Goal: Task Accomplishment & Management: Manage account settings

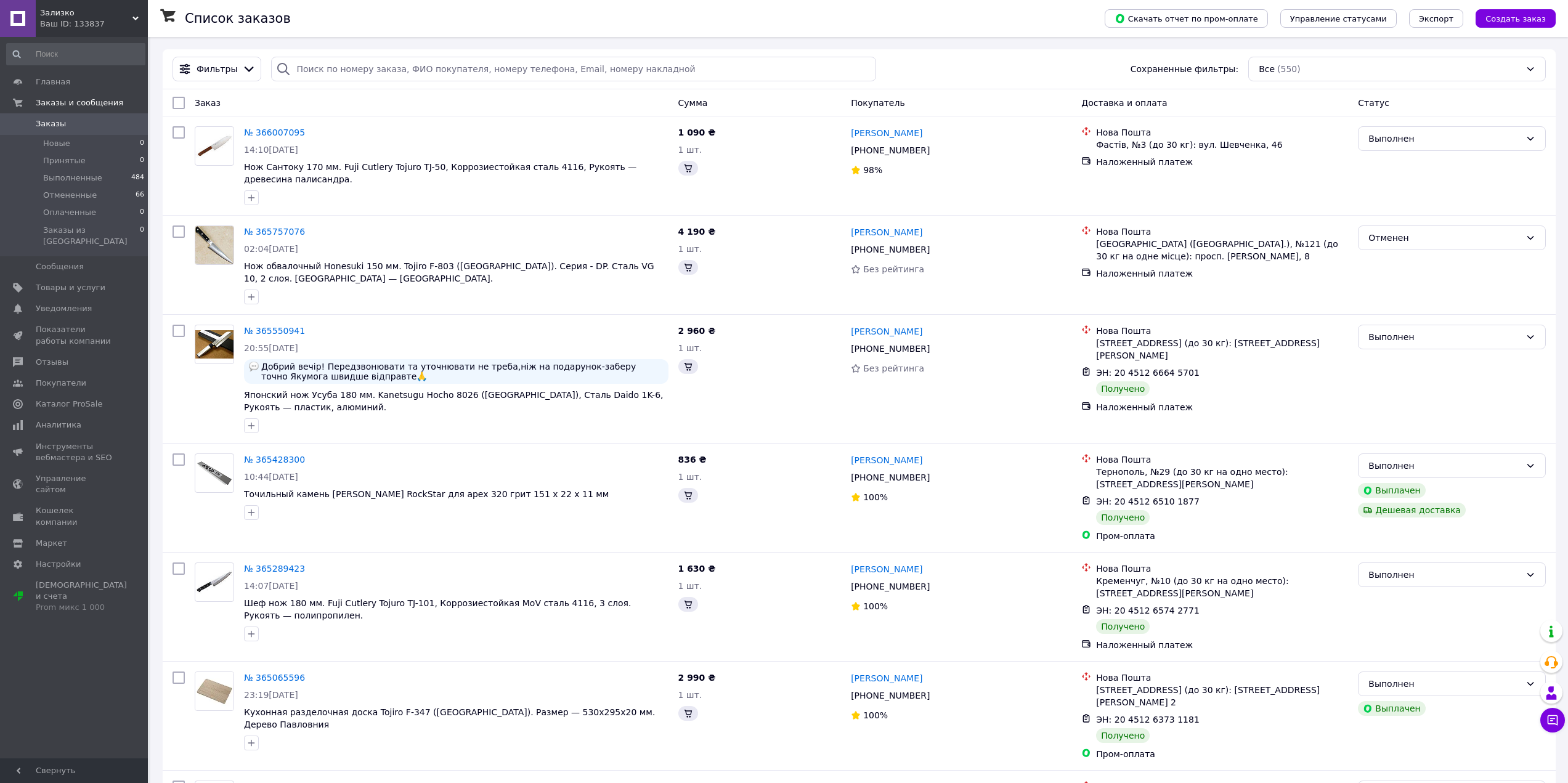
click at [68, 15] on span "Зализко" at bounding box center [86, 13] width 93 height 11
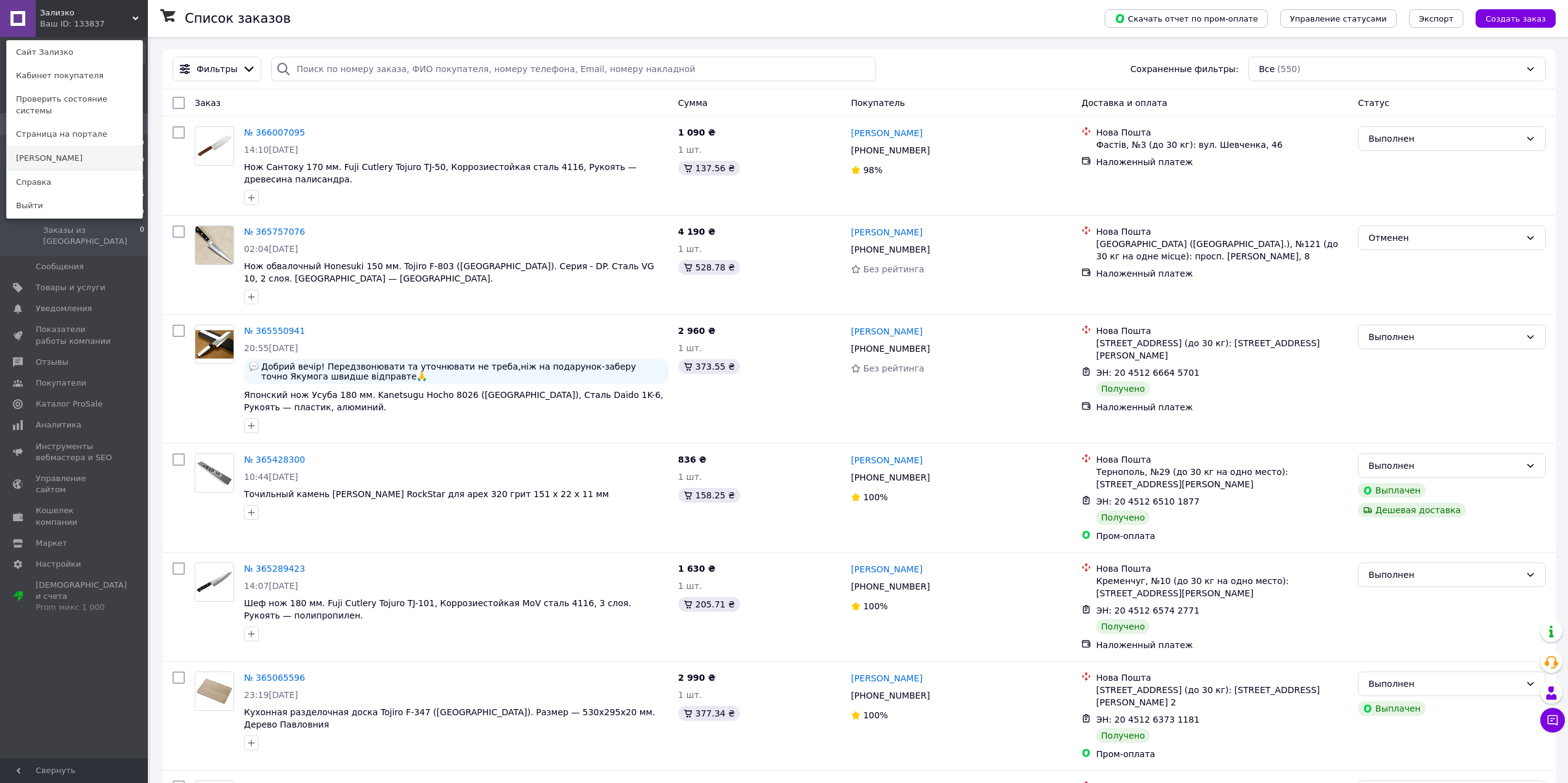
click at [44, 146] on link "[PERSON_NAME]" at bounding box center [74, 158] width 135 height 24
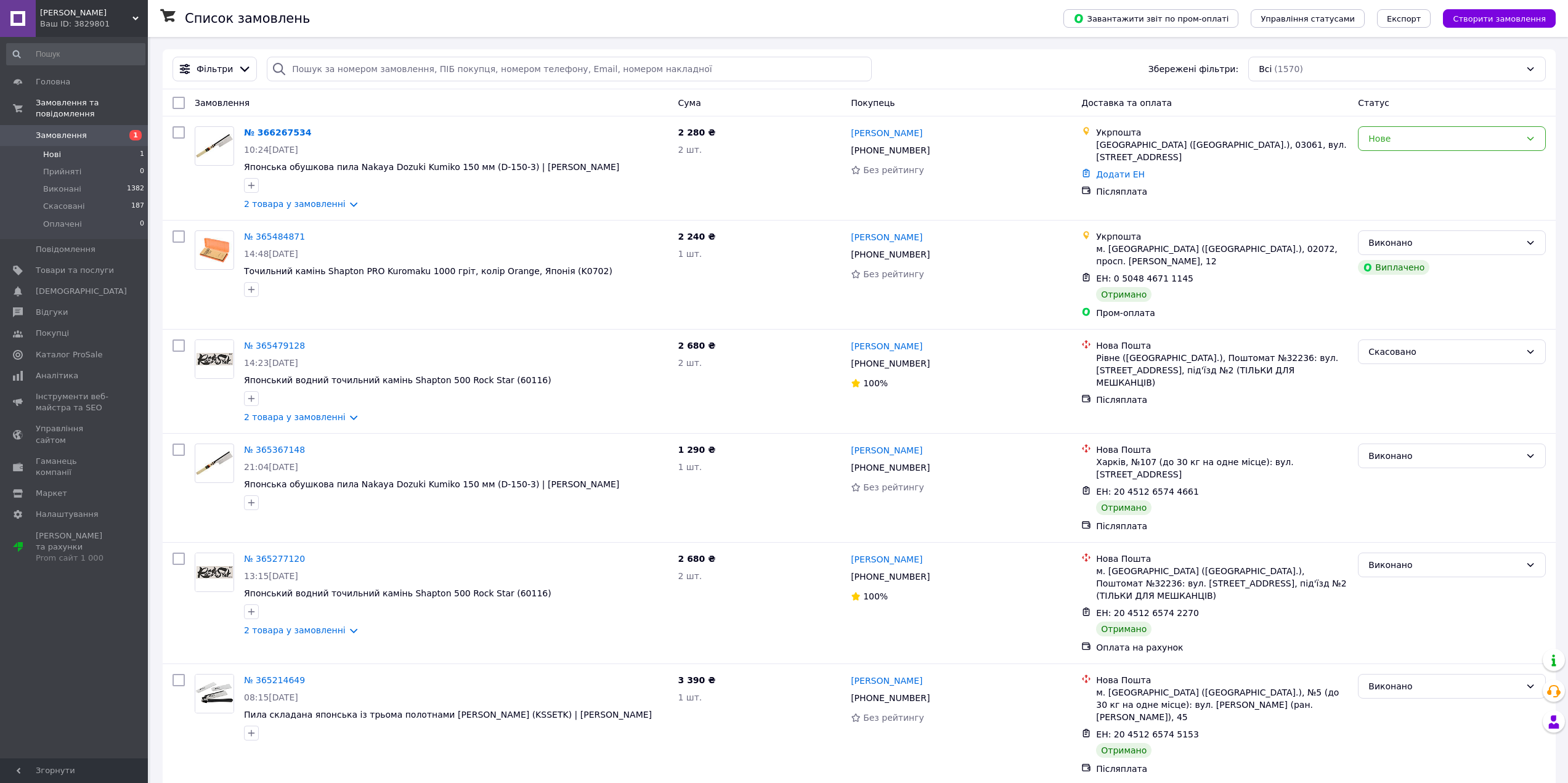
click at [127, 146] on li "Нові 1" at bounding box center [75, 154] width 152 height 17
